Goal: Task Accomplishment & Management: Manage account settings

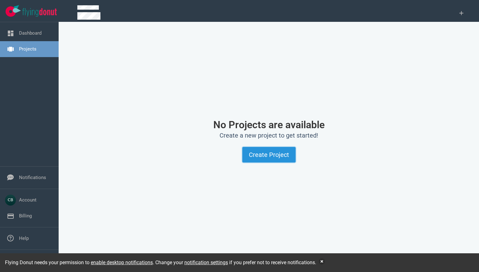
click at [261, 153] on button "Create Project" at bounding box center [268, 155] width 53 height 16
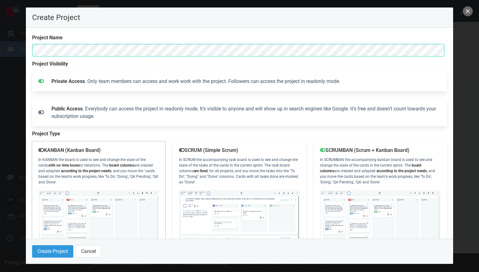
scroll to position [39, 0]
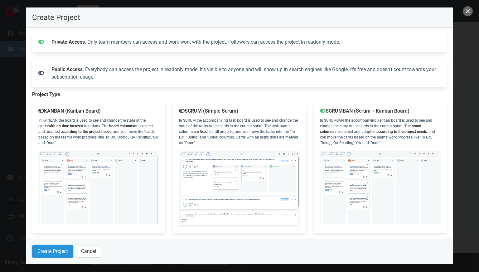
click at [52, 251] on button "Create Project" at bounding box center [52, 251] width 41 height 12
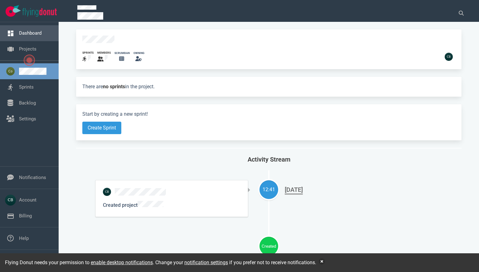
click at [32, 32] on link "Dashboard" at bounding box center [30, 33] width 22 height 6
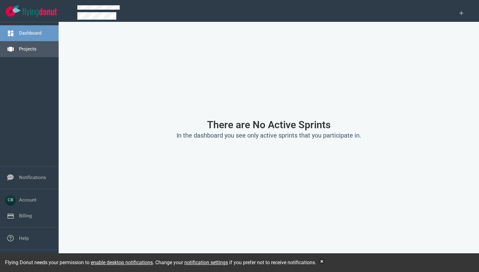
click at [29, 46] on link "Projects" at bounding box center [27, 49] width 17 height 6
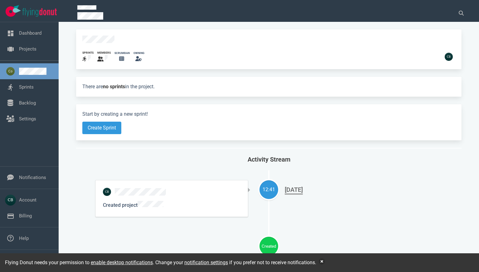
scroll to position [7, 0]
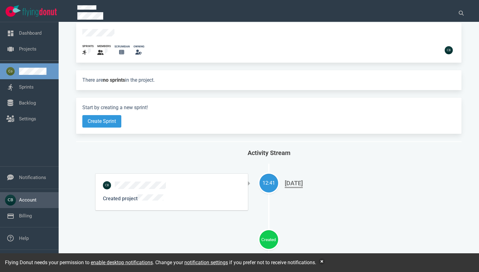
click at [28, 203] on link "Account" at bounding box center [27, 200] width 17 height 6
click at [35, 154] on div "Dashboard Projects Sprints Backlog Settings" at bounding box center [29, 94] width 59 height 144
click at [29, 87] on link "Sprints" at bounding box center [26, 87] width 15 height 6
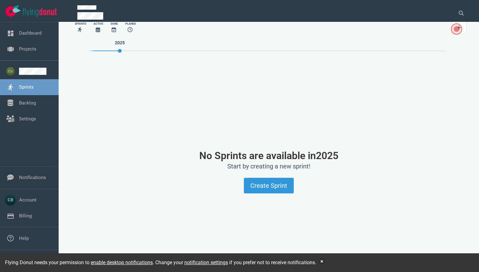
scroll to position [17, 0]
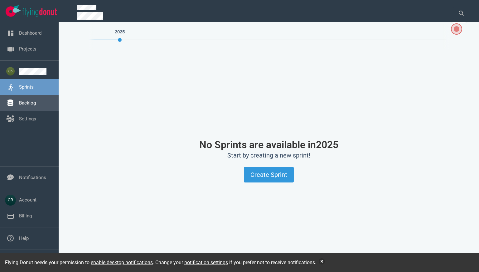
click at [29, 100] on link "Backlog" at bounding box center [27, 103] width 17 height 6
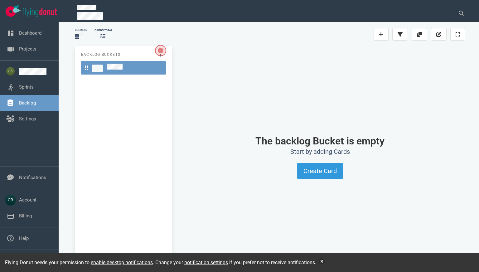
click at [35, 14] on img at bounding box center [39, 12] width 34 height 8
